Goal: Use online tool/utility: Utilize a website feature to perform a specific function

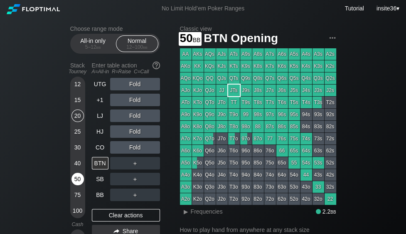
click at [78, 179] on div "50" at bounding box center [77, 179] width 12 height 12
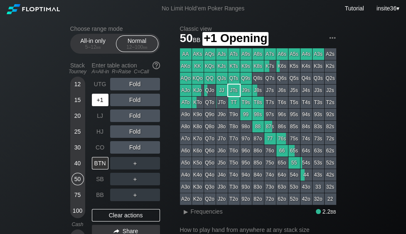
click at [99, 102] on div "+1" at bounding box center [100, 100] width 17 height 12
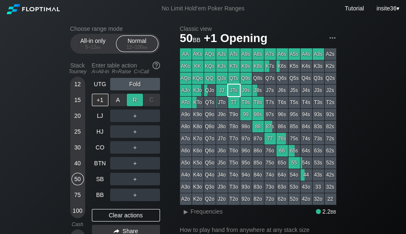
click at [137, 97] on div "R ✕" at bounding box center [135, 100] width 16 height 12
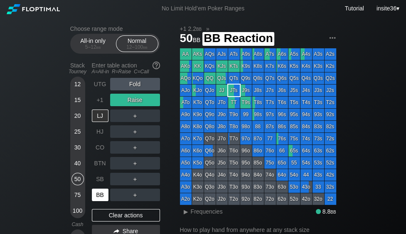
click at [103, 194] on div "BB" at bounding box center [100, 194] width 17 height 12
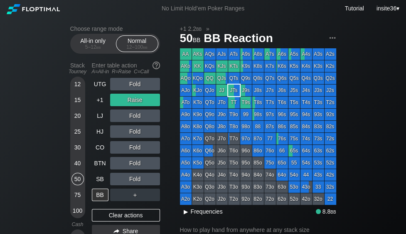
click at [185, 212] on div "▸" at bounding box center [186, 211] width 11 height 10
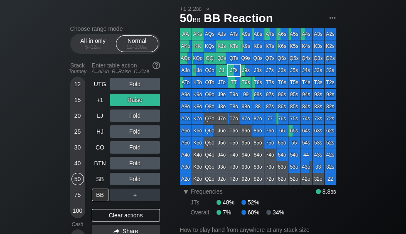
scroll to position [21, 0]
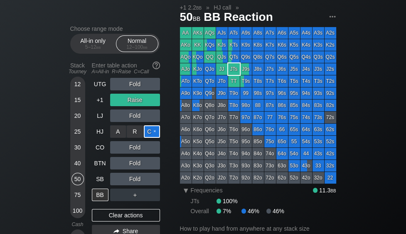
click at [155, 132] on div "C ✕" at bounding box center [152, 131] width 16 height 12
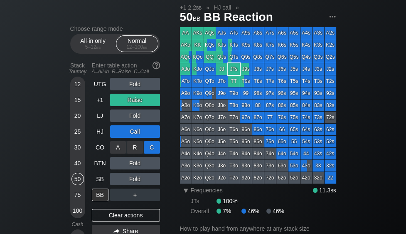
click at [155, 145] on div "C ✕" at bounding box center [152, 147] width 16 height 12
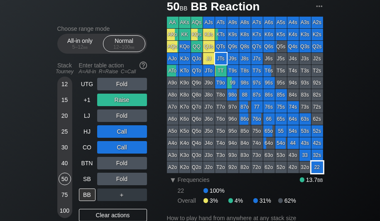
scroll to position [30, 0]
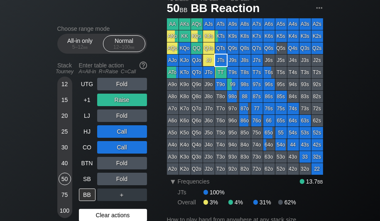
click at [108, 210] on div "Clear actions" at bounding box center [113, 215] width 68 height 12
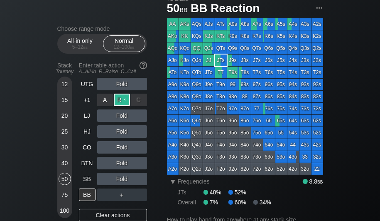
click at [124, 99] on div "R ✕" at bounding box center [122, 100] width 16 height 12
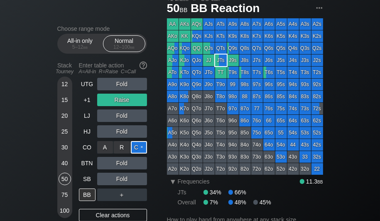
click at [137, 148] on div "C ✕" at bounding box center [139, 147] width 16 height 12
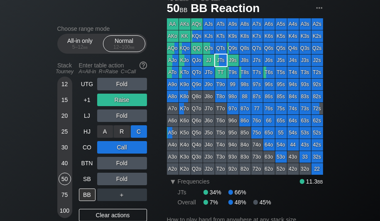
click at [140, 132] on div "C ✕" at bounding box center [139, 131] width 16 height 12
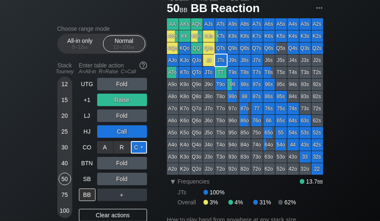
click at [140, 145] on div "C ✕" at bounding box center [139, 147] width 16 height 12
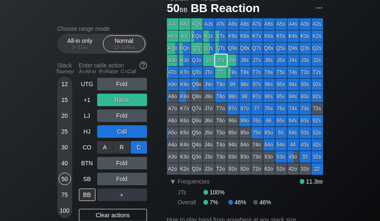
click at [139, 149] on div "C ✕" at bounding box center [139, 147] width 16 height 12
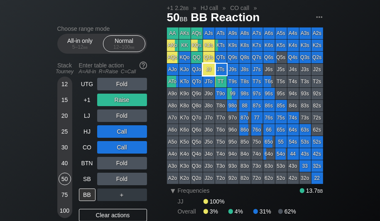
scroll to position [21, 0]
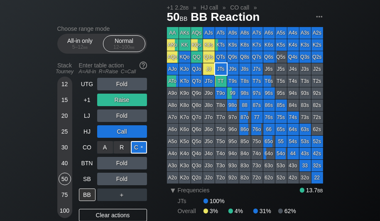
drag, startPoint x: 141, startPoint y: 145, endPoint x: 131, endPoint y: 151, distance: 11.9
click at [141, 145] on div "C ✕" at bounding box center [139, 147] width 16 height 12
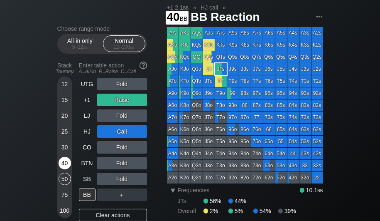
click at [64, 165] on div "40" at bounding box center [65, 163] width 12 height 12
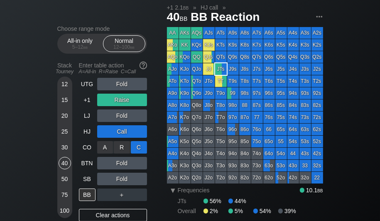
click at [139, 148] on div "C ✕" at bounding box center [139, 147] width 16 height 12
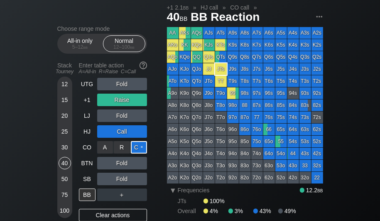
click at [142, 146] on div "C ✕" at bounding box center [139, 147] width 16 height 12
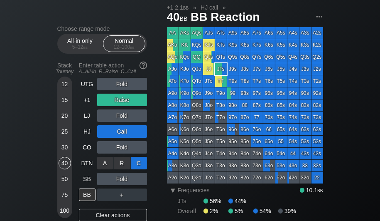
click at [138, 159] on div "C ✕" at bounding box center [139, 163] width 16 height 12
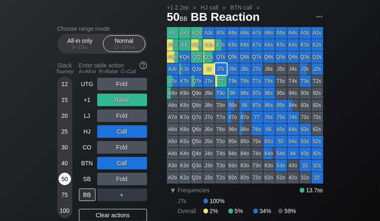
click at [62, 182] on div "50" at bounding box center [65, 179] width 12 height 12
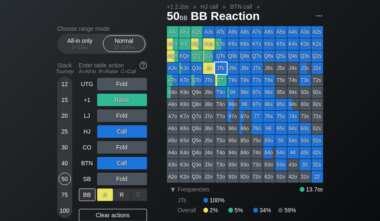
scroll to position [22, 0]
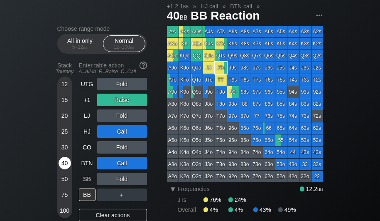
click at [63, 163] on div "40" at bounding box center [65, 163] width 12 height 12
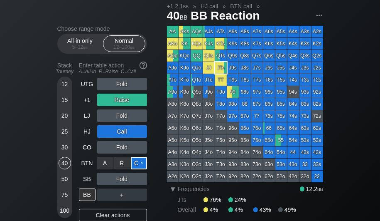
click at [140, 161] on div "C ✕" at bounding box center [139, 163] width 16 height 12
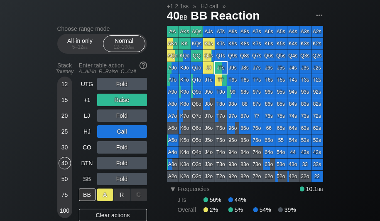
click at [108, 195] on div "A ✕" at bounding box center [105, 194] width 16 height 12
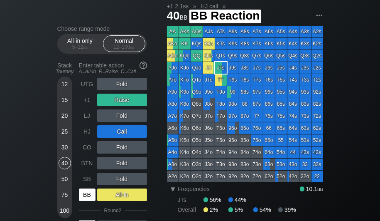
click at [91, 197] on div "BB" at bounding box center [87, 194] width 17 height 12
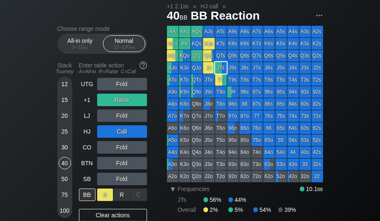
click at [107, 193] on div "A ✕" at bounding box center [105, 194] width 16 height 12
click at [86, 196] on div "BB" at bounding box center [87, 194] width 17 height 12
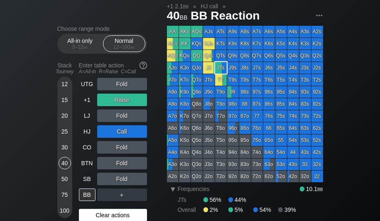
click at [104, 210] on div "Clear actions" at bounding box center [113, 215] width 68 height 12
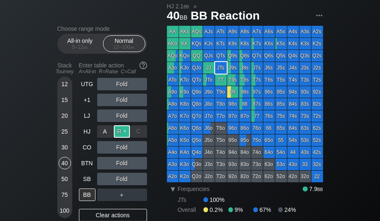
click at [124, 132] on div "R ✕" at bounding box center [122, 131] width 16 height 12
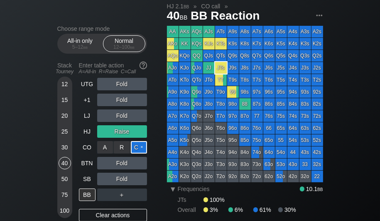
click at [138, 147] on div "C ✕" at bounding box center [139, 147] width 16 height 12
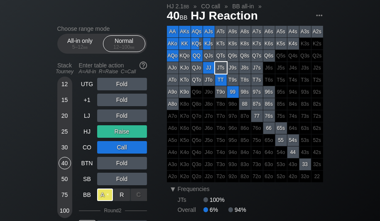
click at [109, 195] on div "A ✕" at bounding box center [105, 194] width 16 height 12
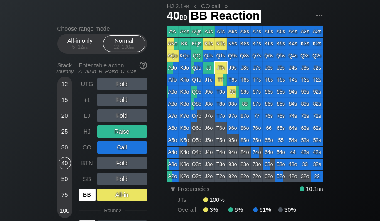
click at [89, 189] on div "BB" at bounding box center [87, 194] width 17 height 12
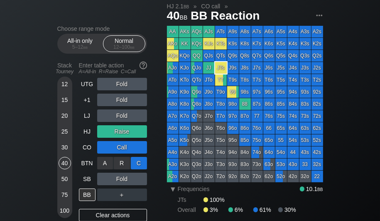
click at [136, 164] on div "C ✕" at bounding box center [139, 163] width 16 height 12
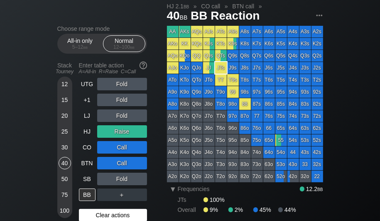
click at [127, 214] on div "Clear actions" at bounding box center [113, 215] width 68 height 12
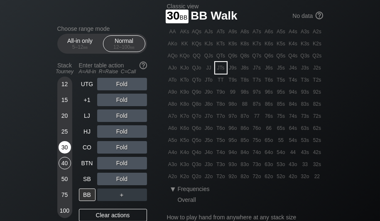
click at [67, 145] on div "30" at bounding box center [65, 147] width 12 height 12
click at [175, 190] on div "▾" at bounding box center [173, 189] width 11 height 10
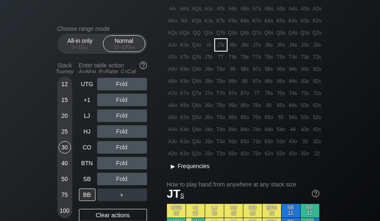
scroll to position [47, 0]
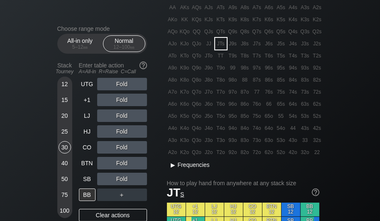
click at [173, 161] on div "▸" at bounding box center [173, 165] width 11 height 10
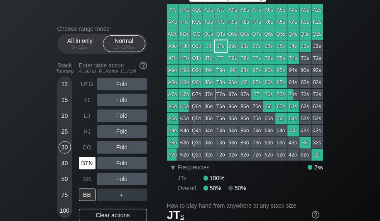
scroll to position [44, 0]
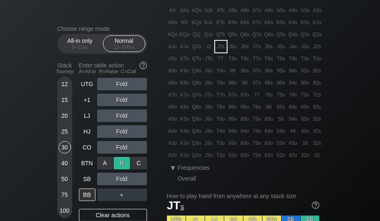
click at [123, 160] on div "R ✕" at bounding box center [122, 163] width 16 height 12
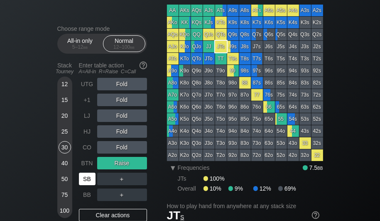
click at [89, 178] on div "SB" at bounding box center [87, 179] width 17 height 12
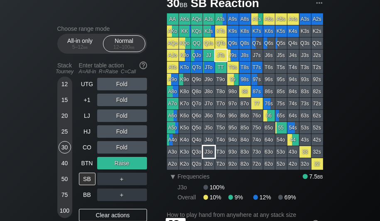
scroll to position [32, 0]
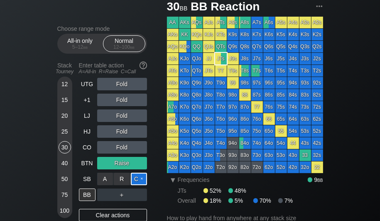
click at [138, 178] on div "C ✕" at bounding box center [139, 179] width 16 height 12
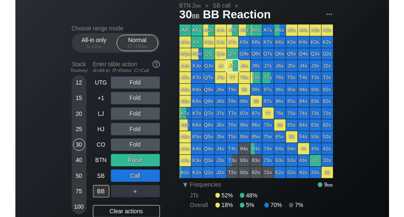
scroll to position [22, 0]
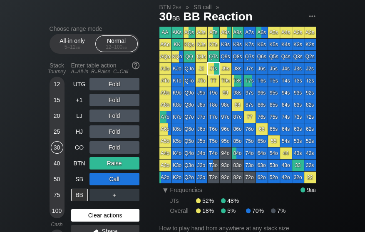
click at [104, 217] on div "Clear actions" at bounding box center [105, 215] width 68 height 12
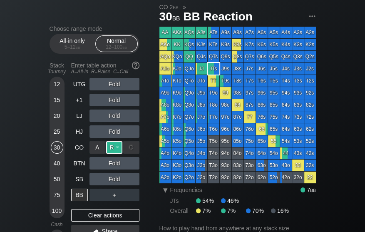
click at [116, 146] on div "R ✕" at bounding box center [114, 147] width 16 height 12
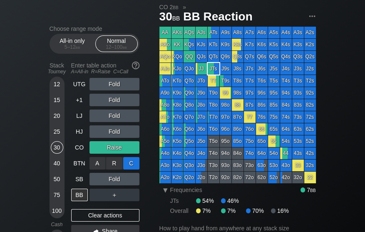
click at [133, 162] on div "C ✕" at bounding box center [131, 163] width 16 height 12
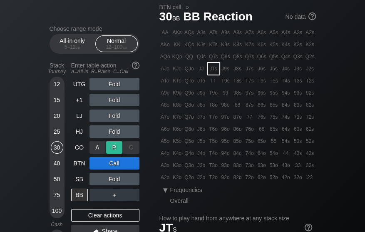
click at [117, 146] on div "R ✕" at bounding box center [114, 147] width 16 height 12
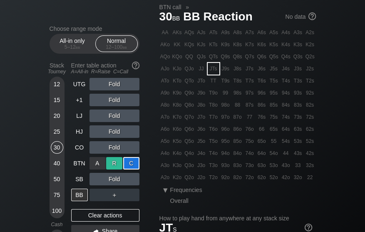
click at [114, 162] on div "R ✕" at bounding box center [114, 163] width 16 height 12
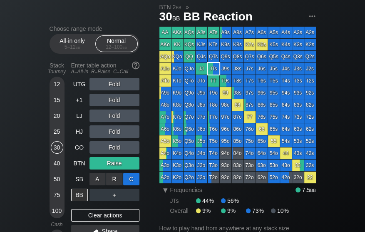
click at [126, 176] on div "C ✕" at bounding box center [131, 179] width 16 height 12
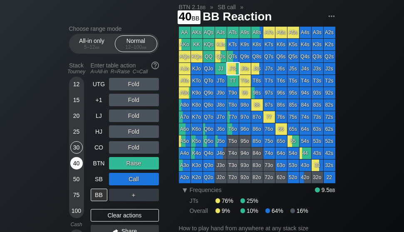
click at [77, 169] on div "40" at bounding box center [76, 163] width 12 height 12
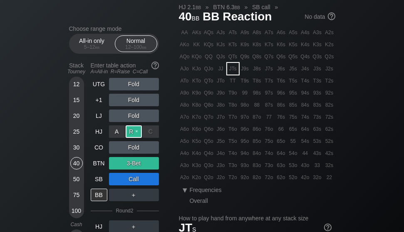
click at [136, 128] on div "R ✕" at bounding box center [134, 131] width 16 height 12
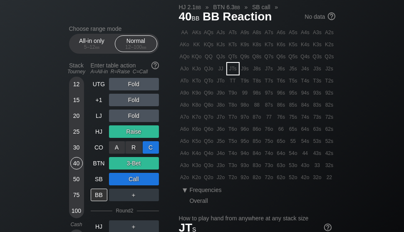
click at [149, 145] on div "C ✕" at bounding box center [151, 147] width 16 height 12
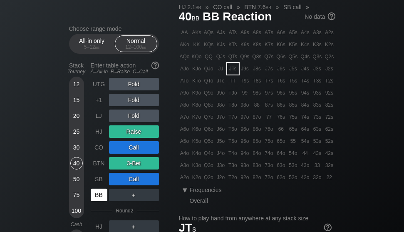
click at [104, 190] on div "BB" at bounding box center [99, 194] width 17 height 12
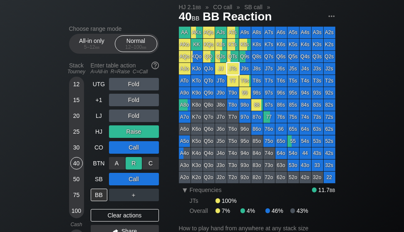
click at [137, 162] on div "R ✕" at bounding box center [134, 163] width 16 height 12
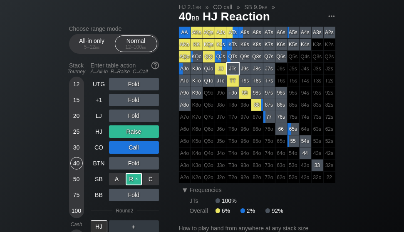
click at [136, 176] on div "R ✕" at bounding box center [134, 179] width 16 height 12
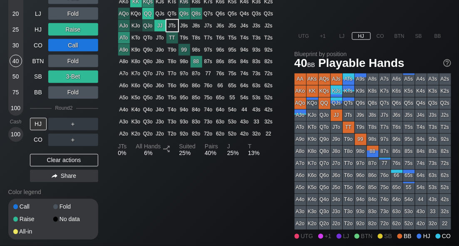
scroll to position [377, 0]
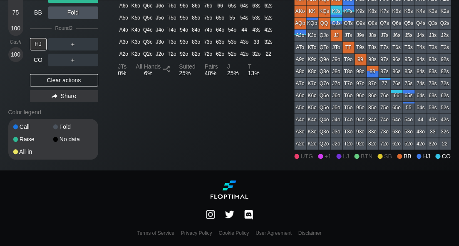
click at [69, 73] on div "UTG Fold +1 Fold LJ Fold HJ Raise CO Call BTN Fold SB 3-Bet BB Fold Round 2 HJ …" at bounding box center [64, 1] width 68 height 210
click at [70, 78] on div "Clear actions" at bounding box center [64, 80] width 68 height 12
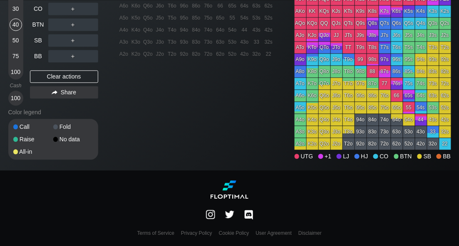
scroll to position [234, 0]
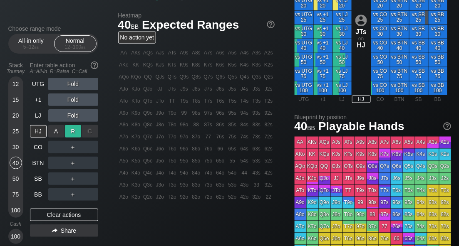
click at [75, 133] on div "R ✕" at bounding box center [73, 131] width 16 height 12
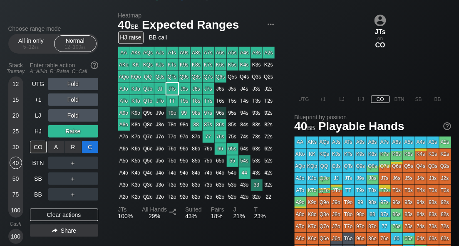
click at [88, 148] on div "C ✕" at bounding box center [90, 147] width 16 height 12
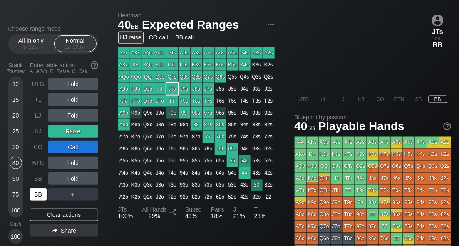
click at [37, 193] on div "BB" at bounding box center [38, 194] width 17 height 12
click at [35, 191] on div "BB" at bounding box center [38, 194] width 17 height 12
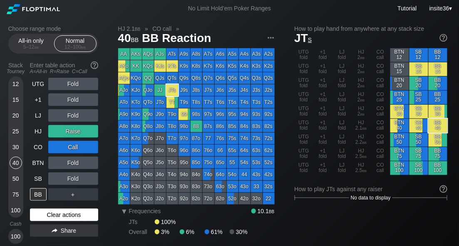
click at [66, 214] on div "Clear actions" at bounding box center [64, 215] width 68 height 12
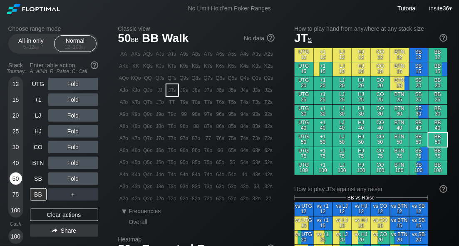
click at [17, 174] on div "50" at bounding box center [16, 179] width 12 height 12
click at [72, 133] on div "R ✕" at bounding box center [73, 131] width 16 height 12
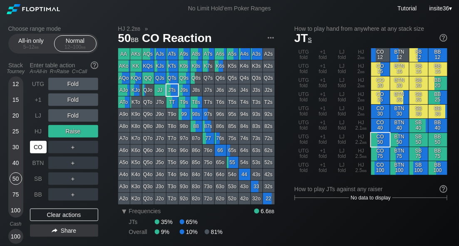
click at [40, 150] on div "CO" at bounding box center [38, 147] width 17 height 12
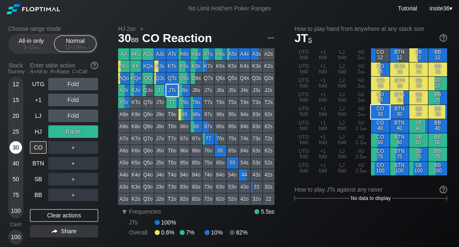
click at [17, 148] on div "30" at bounding box center [16, 147] width 12 height 12
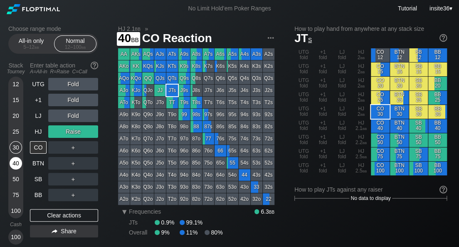
click at [14, 160] on div "40" at bounding box center [16, 163] width 12 height 12
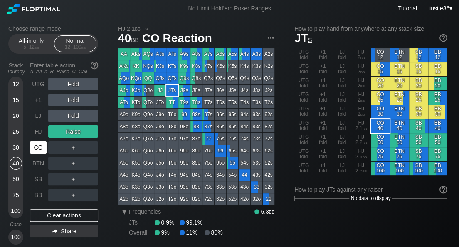
click at [33, 149] on div "CO" at bounding box center [38, 147] width 17 height 12
click at [74, 96] on div "R ✕" at bounding box center [73, 100] width 16 height 12
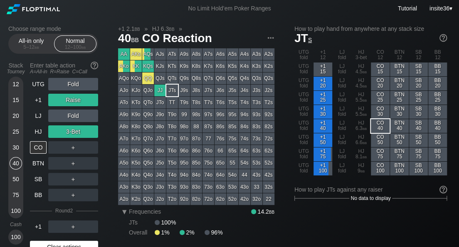
click at [72, 228] on div "Clear actions" at bounding box center [64, 246] width 68 height 12
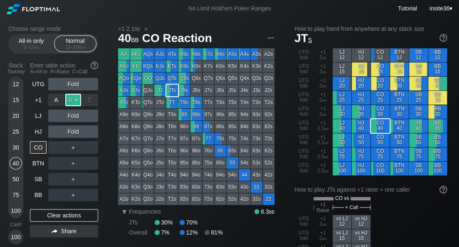
click at [69, 98] on div "R ✕" at bounding box center [73, 100] width 16 height 12
click at [89, 147] on div "C ✕" at bounding box center [90, 147] width 16 height 12
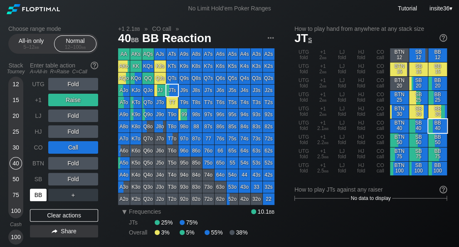
click at [38, 195] on div "BB" at bounding box center [38, 194] width 17 height 12
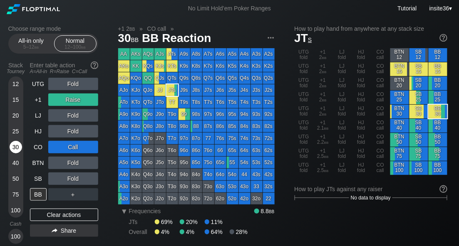
click at [12, 149] on div "30" at bounding box center [16, 147] width 12 height 12
